Goal: Communication & Community: Answer question/provide support

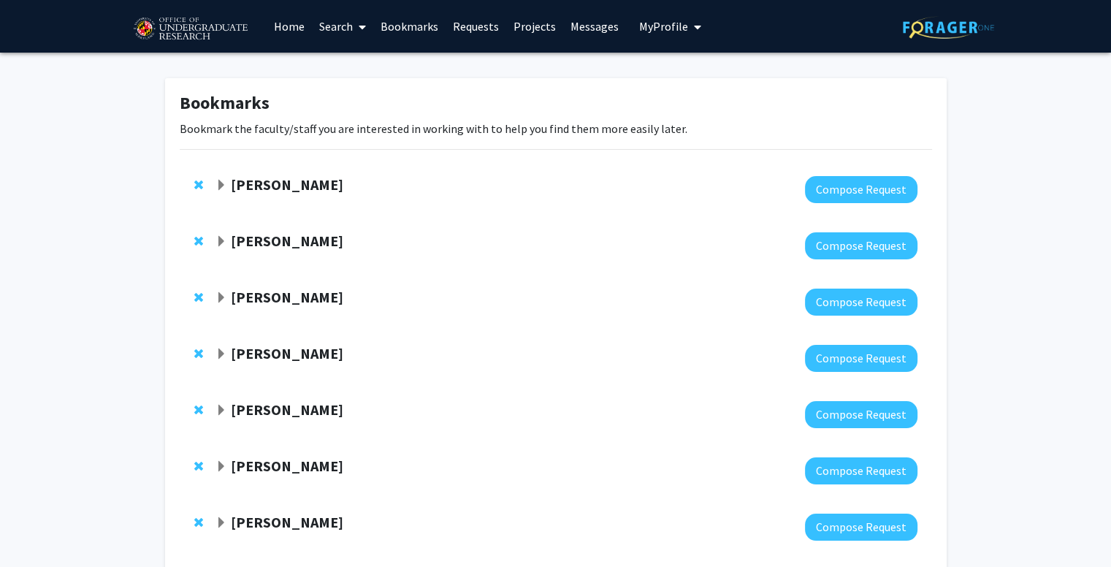
click at [585, 29] on link "Messages" at bounding box center [594, 26] width 63 height 51
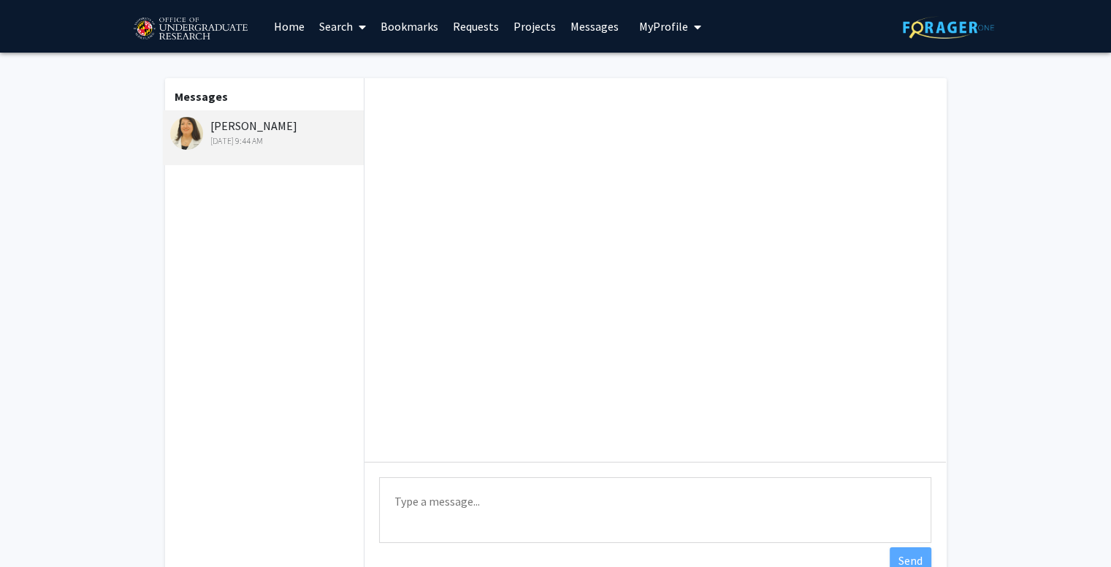
scroll to position [8, 0]
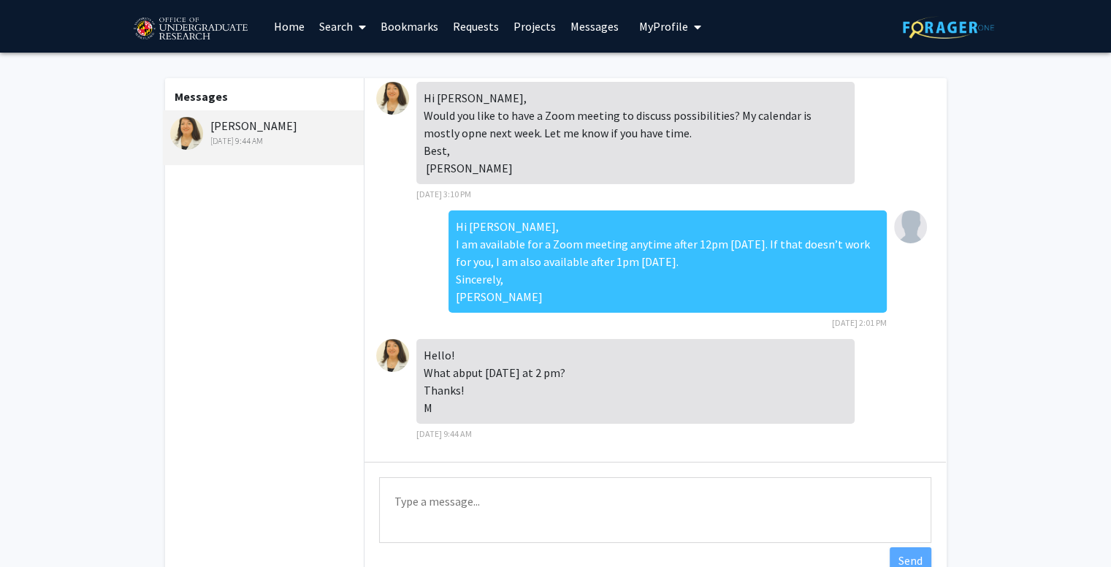
click at [418, 497] on textarea "Type a message" at bounding box center [655, 510] width 552 height 66
paste textarea "Hi, That works for me! See you then, [PERSON_NAME]"
click at [394, 519] on textarea "Hi, That works for me! See you then, [PERSON_NAME]" at bounding box center [655, 510] width 552 height 66
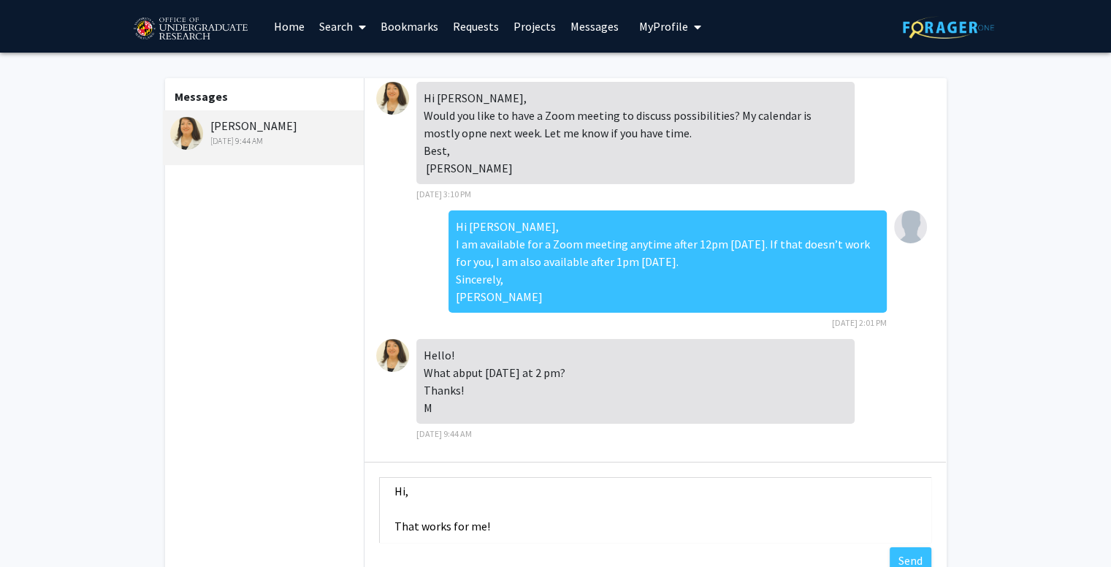
click at [401, 508] on textarea "Hi, That works for me! See you then, [PERSON_NAME]" at bounding box center [655, 510] width 552 height 66
click at [402, 509] on textarea "Hi, That works for me! See you then, [PERSON_NAME]" at bounding box center [655, 510] width 552 height 66
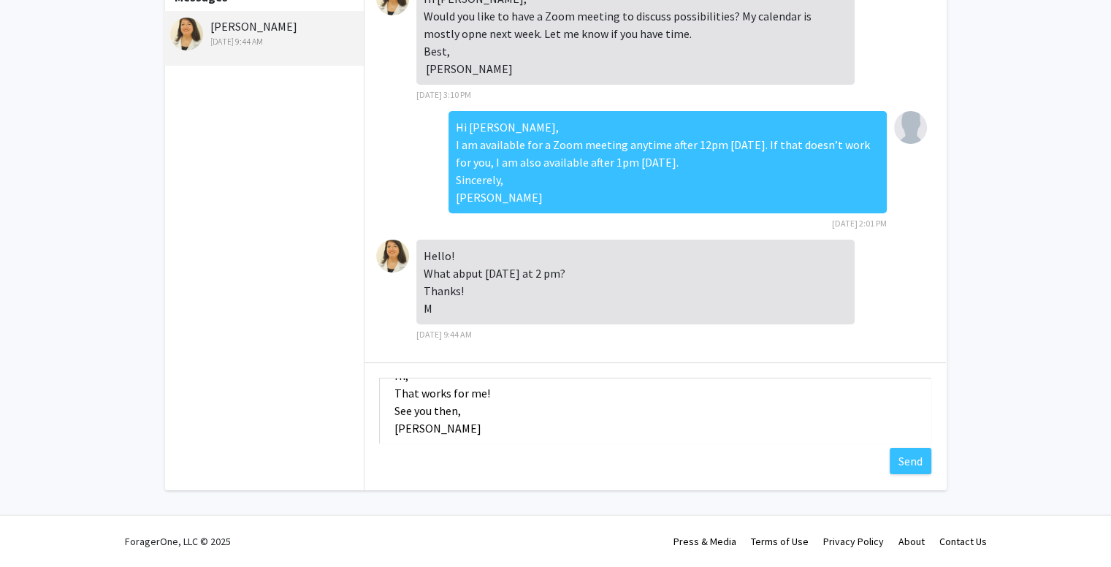
scroll to position [35, 0]
type textarea "Hi, That works for me! See you then, [PERSON_NAME]"
click at [901, 459] on button "Send" at bounding box center [911, 461] width 42 height 26
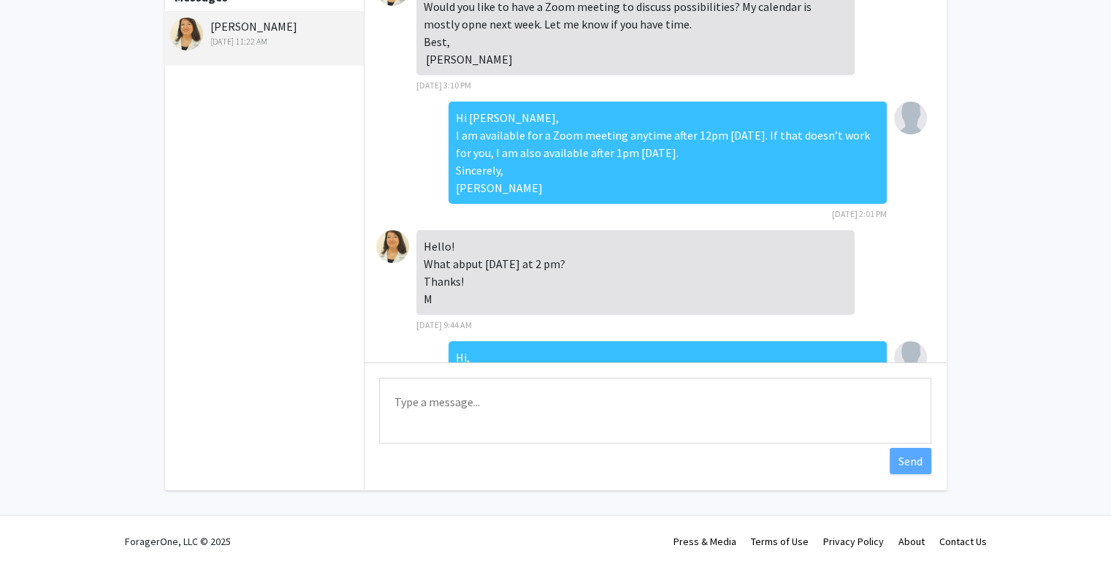
scroll to position [119, 0]
